Goal: Go to known website: Go to known website

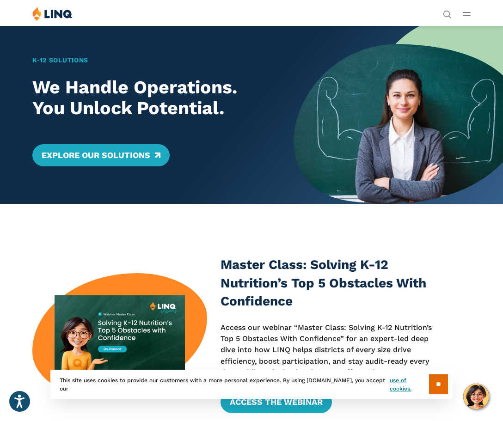
click at [470, 19] on button "Open Main Menu" at bounding box center [467, 14] width 8 height 10
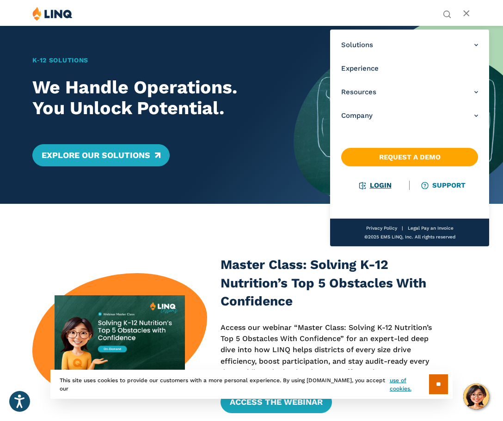
click at [361, 184] on link "Login" at bounding box center [375, 185] width 32 height 8
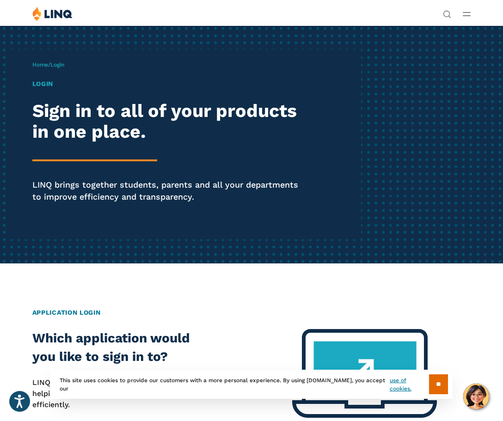
click at [464, 11] on button "Open Main Menu" at bounding box center [467, 14] width 8 height 10
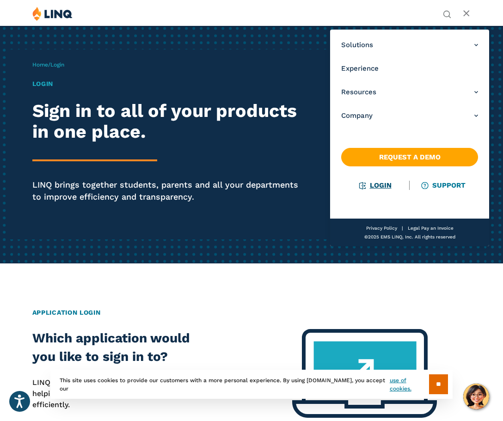
click at [381, 186] on link "Login" at bounding box center [375, 185] width 32 height 8
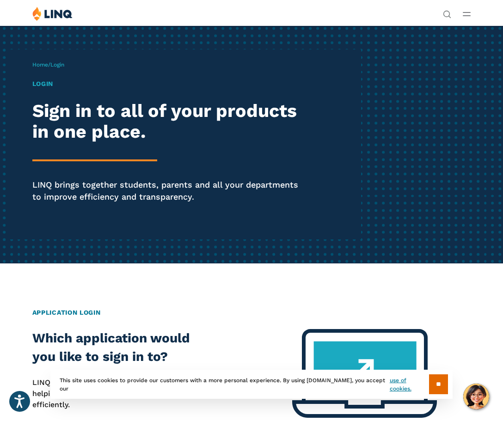
click at [60, 65] on span "Login" at bounding box center [57, 65] width 14 height 6
click at [43, 84] on h1 "Login" at bounding box center [170, 84] width 277 height 10
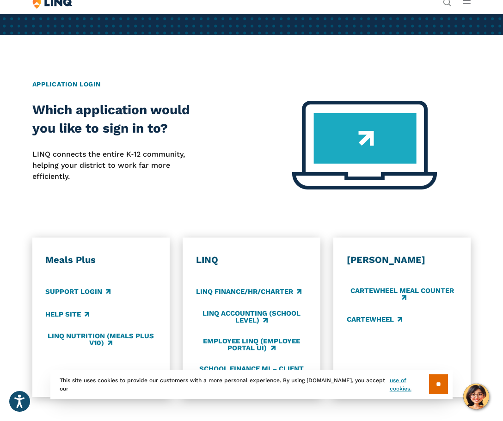
scroll to position [231, 0]
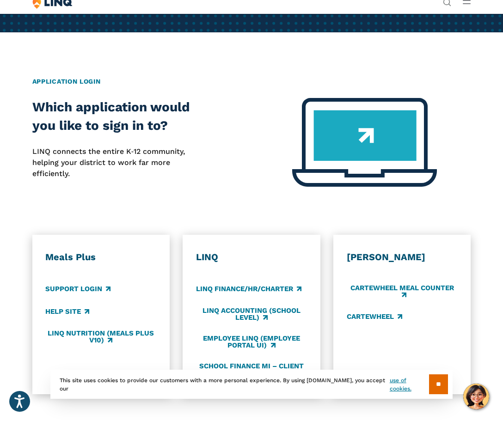
click at [82, 83] on h2 "Application Login" at bounding box center [251, 82] width 439 height 10
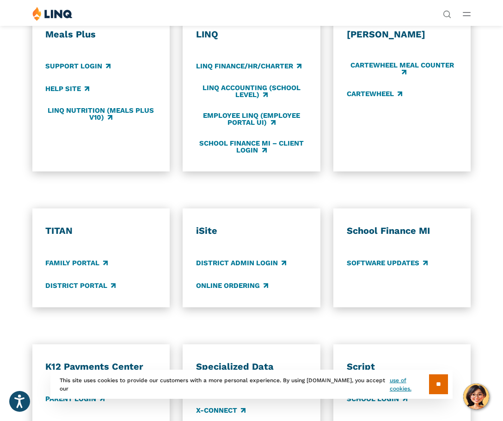
scroll to position [370, 0]
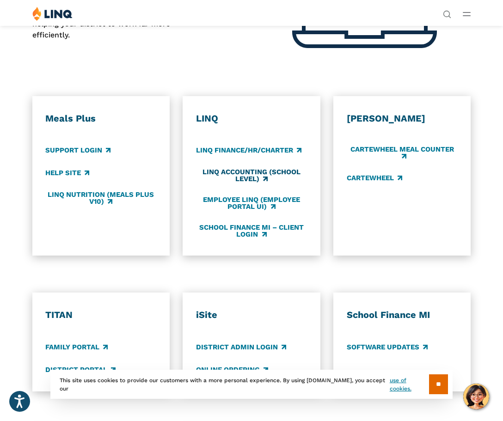
click at [246, 171] on link "LINQ Accounting (school level)" at bounding box center [251, 175] width 111 height 15
